Goal: Navigation & Orientation: Find specific page/section

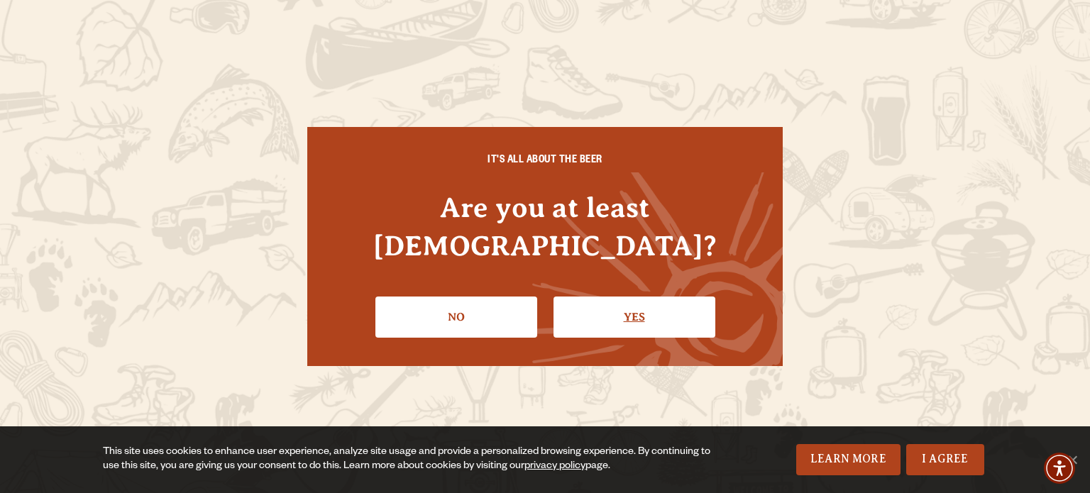
click at [678, 297] on link "Yes" at bounding box center [634, 317] width 162 height 41
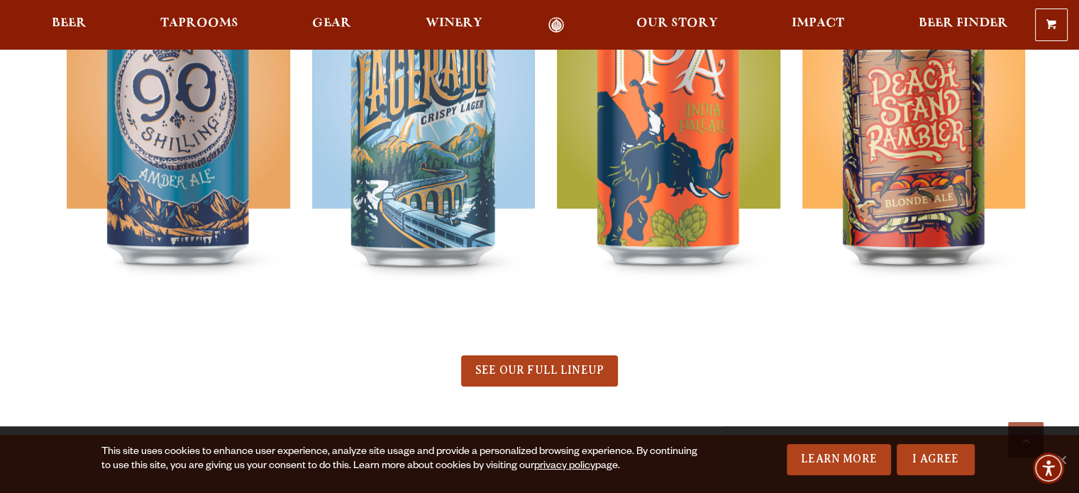
scroll to position [771, 0]
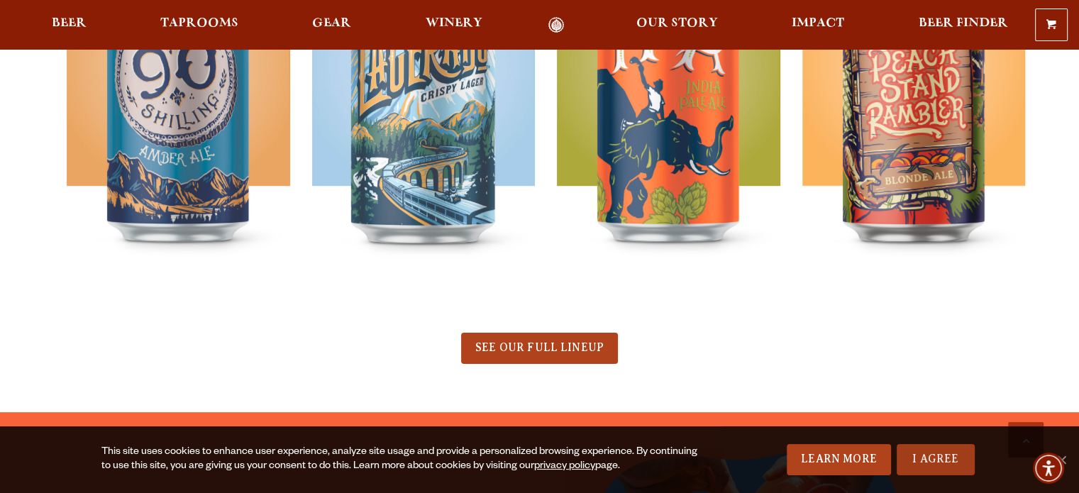
click at [935, 448] on link "I Agree" at bounding box center [936, 459] width 78 height 31
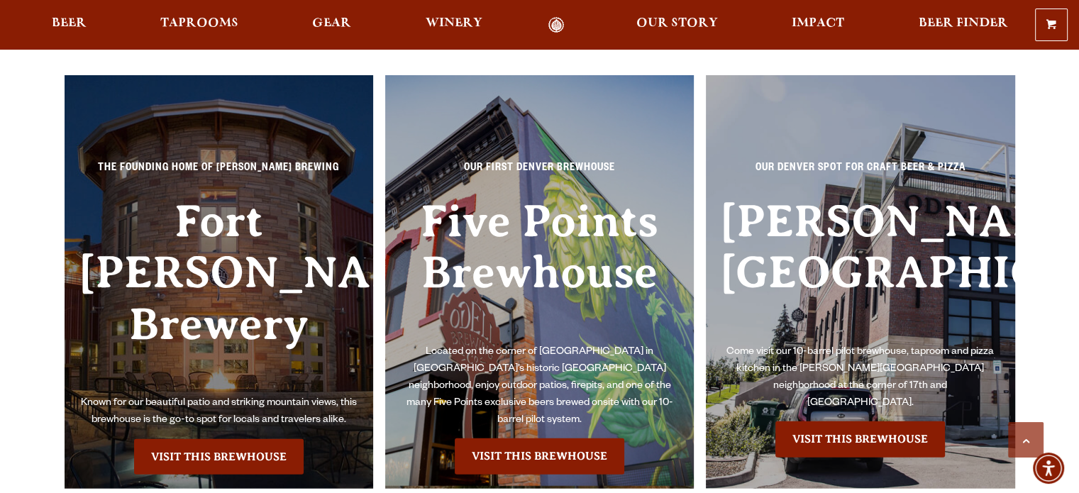
scroll to position [3099, 0]
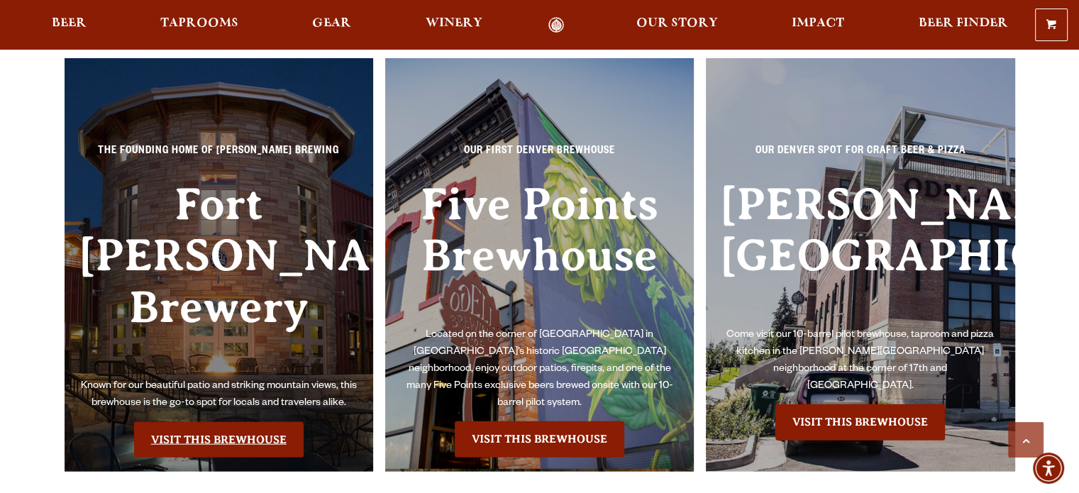
click at [241, 422] on link "Visit this Brewhouse" at bounding box center [219, 439] width 170 height 35
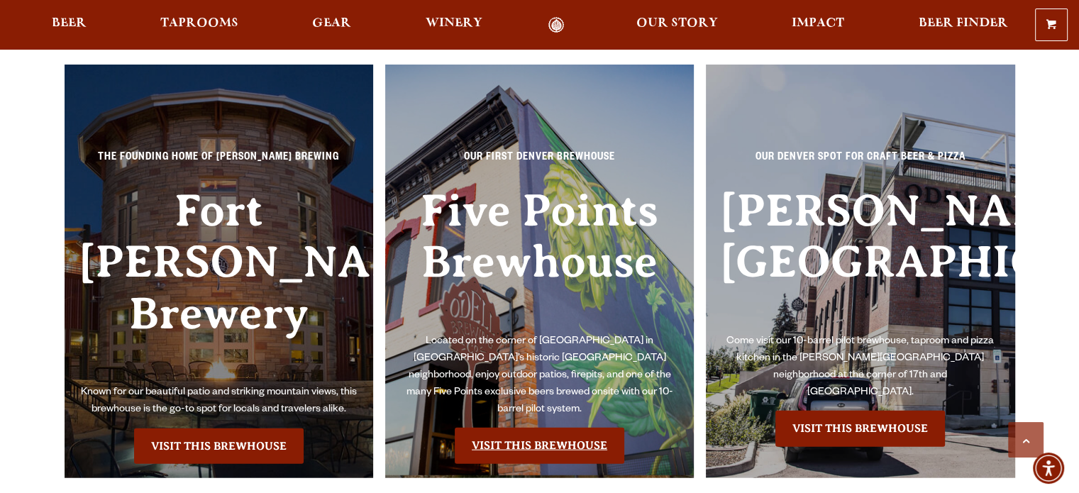
click at [552, 428] on link "Visit this Brewhouse" at bounding box center [540, 445] width 170 height 35
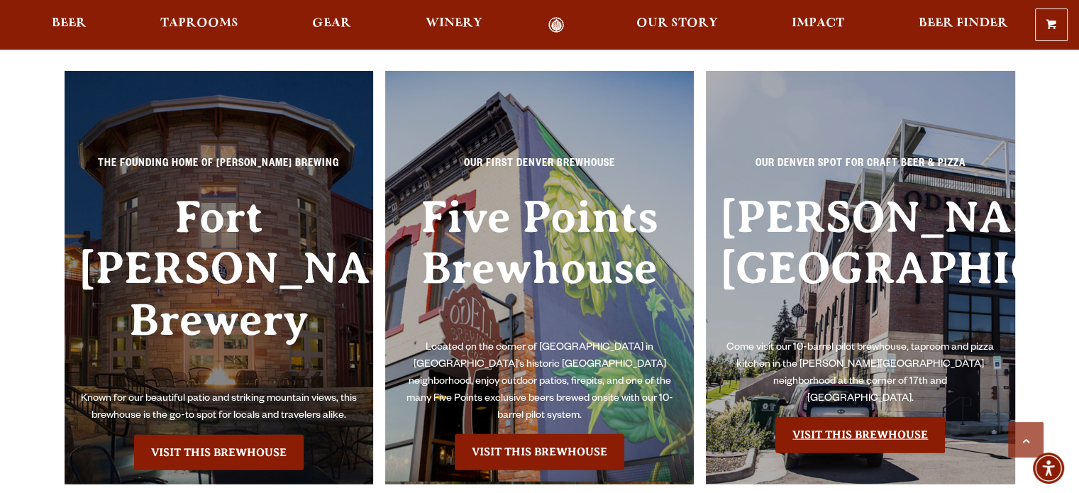
click at [848, 418] on link "Visit this Brewhouse" at bounding box center [861, 434] width 170 height 35
